Goal: Find specific page/section: Find specific page/section

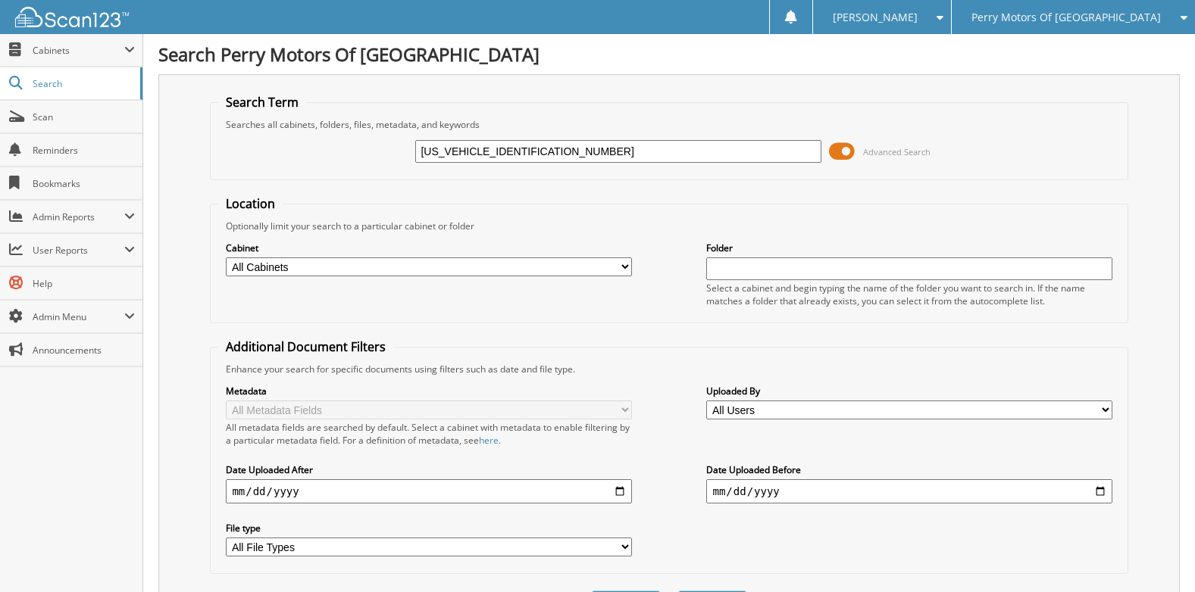
type input "[US_VEHICLE_IDENTIFICATION_NUMBER]"
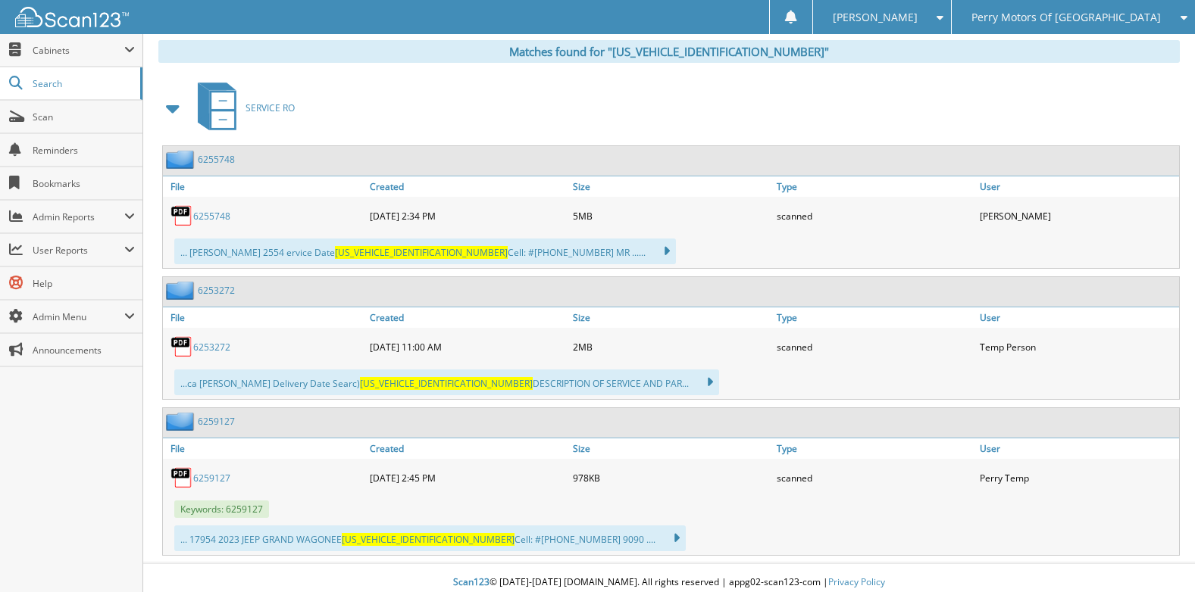
scroll to position [634, 0]
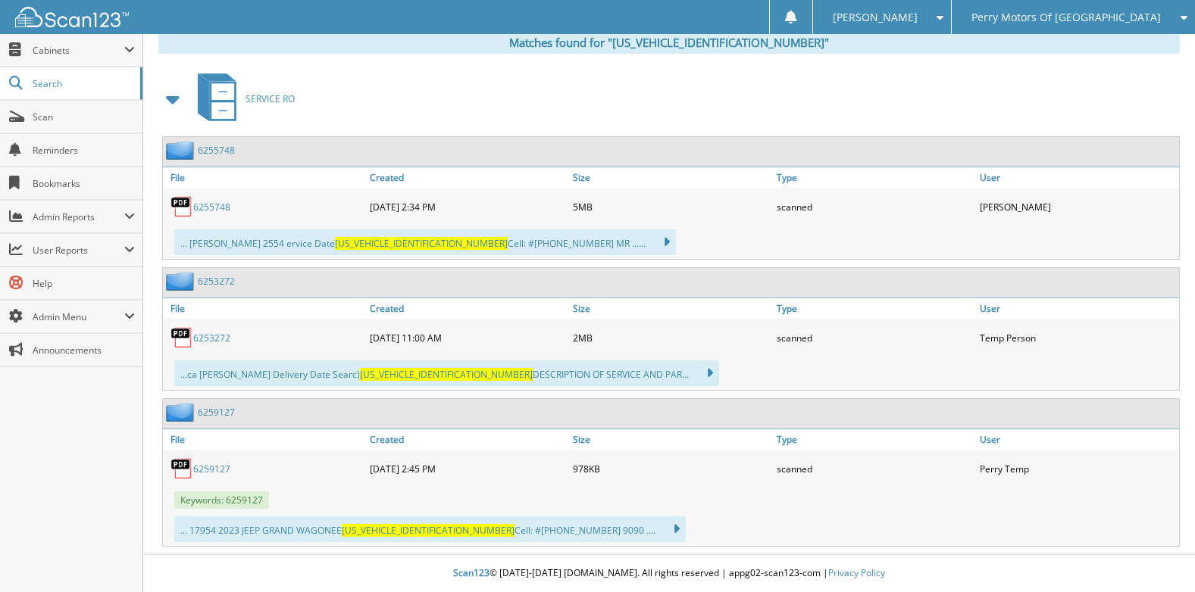
click at [211, 205] on link "6255748" at bounding box center [211, 207] width 37 height 13
click at [205, 339] on link "6253272" at bounding box center [211, 338] width 37 height 13
click at [214, 470] on link "6259127" at bounding box center [211, 469] width 37 height 13
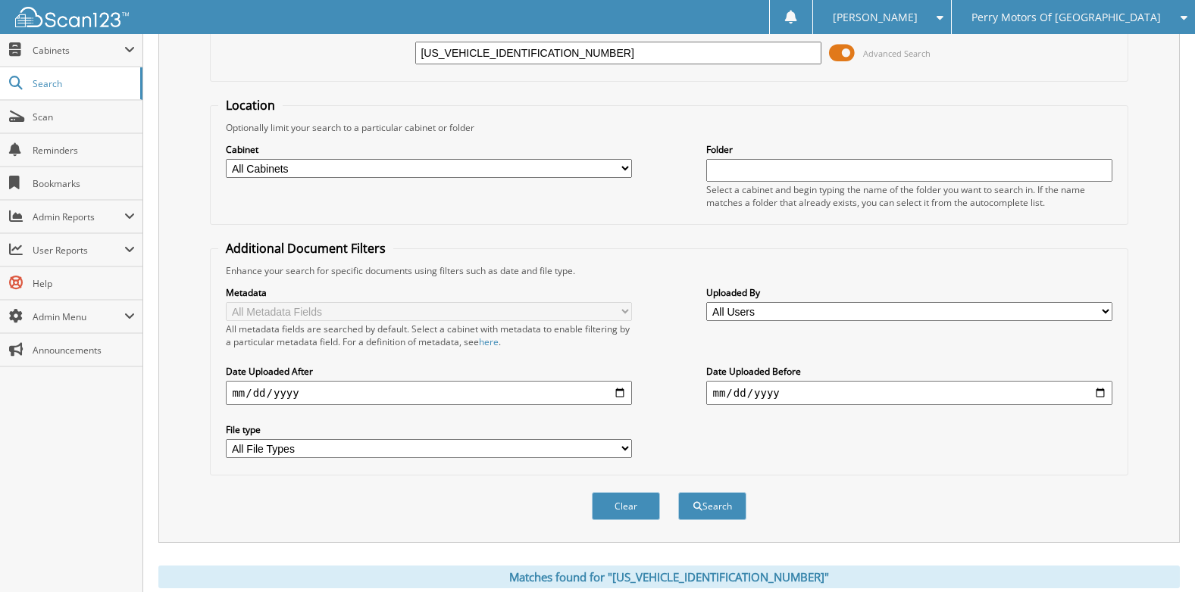
scroll to position [0, 0]
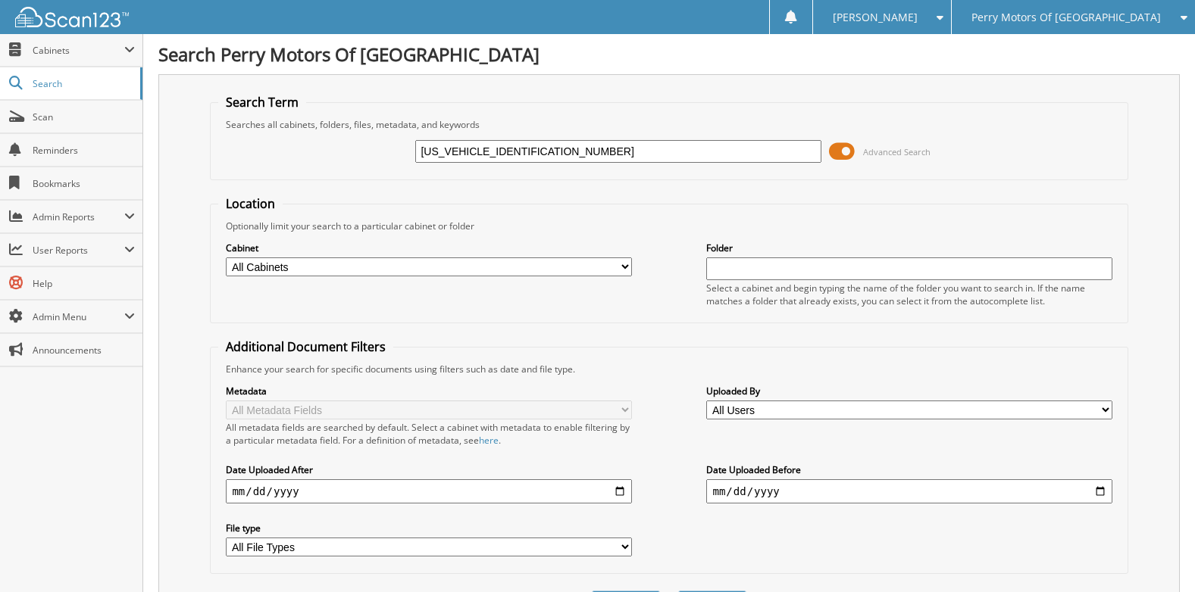
drag, startPoint x: 545, startPoint y: 155, endPoint x: 389, endPoint y: 156, distance: 156.8
click at [389, 156] on div "[US_VEHICLE_IDENTIFICATION_NUMBER] Advanced Search" at bounding box center [668, 151] width 901 height 41
type input "6261219"
click at [77, 121] on span "Scan" at bounding box center [84, 117] width 102 height 13
